Goal: Information Seeking & Learning: Learn about a topic

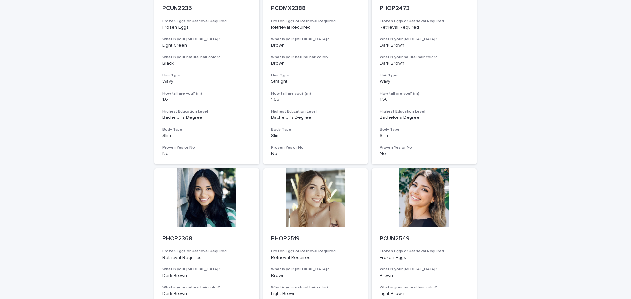
scroll to position [755, 0]
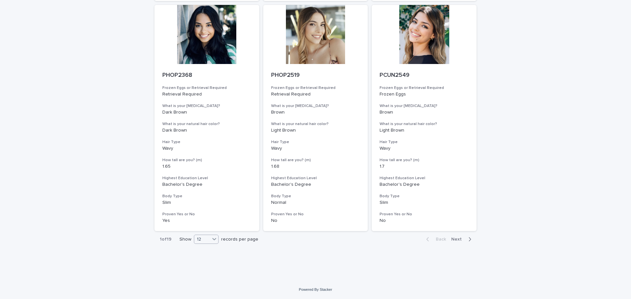
click at [213, 242] on icon at bounding box center [214, 239] width 7 height 7
click at [205, 264] on div "36" at bounding box center [204, 264] width 24 height 8
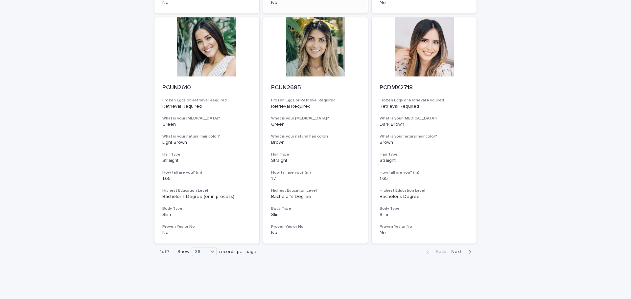
scroll to position [2600, 0]
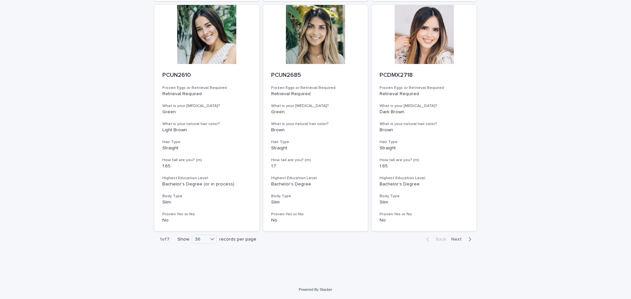
click at [466, 239] on div "button" at bounding box center [469, 240] width 6 height 6
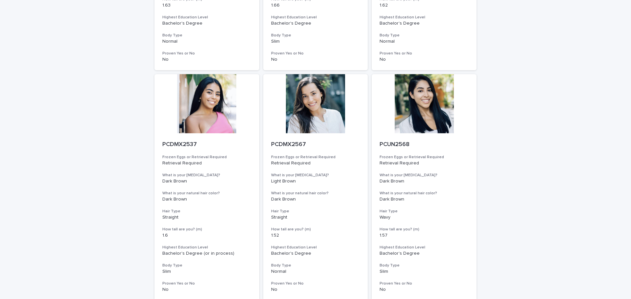
scroll to position [2600, 0]
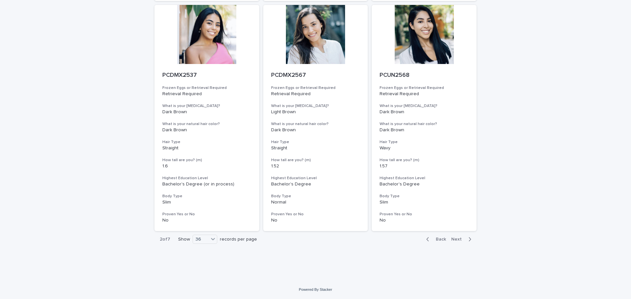
click at [458, 236] on div "Back Next" at bounding box center [449, 239] width 56 height 16
click at [466, 240] on div "button" at bounding box center [469, 240] width 6 height 6
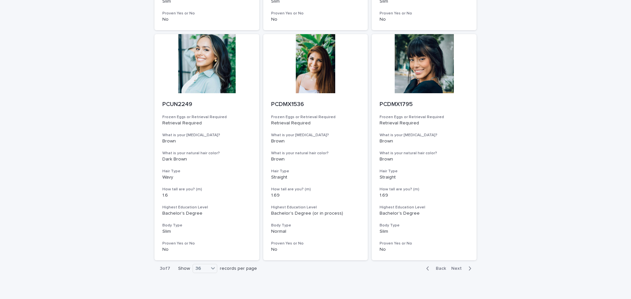
scroll to position [2600, 0]
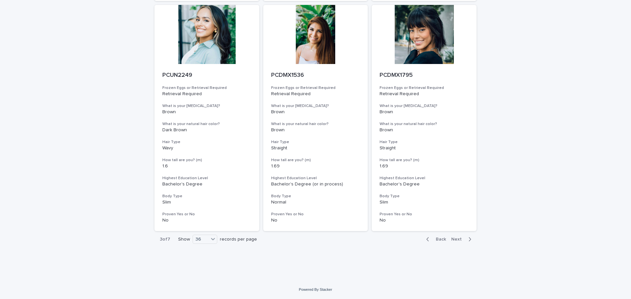
drag, startPoint x: 457, startPoint y: 240, endPoint x: 491, endPoint y: 253, distance: 35.9
click at [457, 240] on span "Next" at bounding box center [458, 239] width 14 height 5
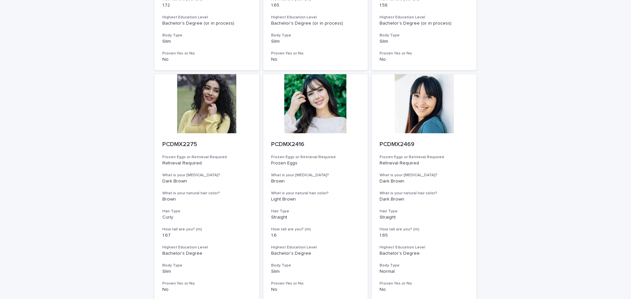
scroll to position [2600, 0]
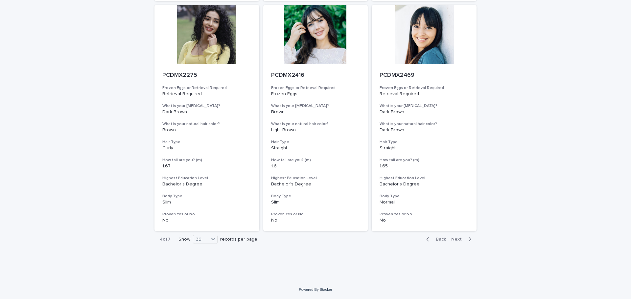
drag, startPoint x: 456, startPoint y: 238, endPoint x: 483, endPoint y: 242, distance: 27.9
click at [456, 238] on span "Next" at bounding box center [458, 239] width 14 height 5
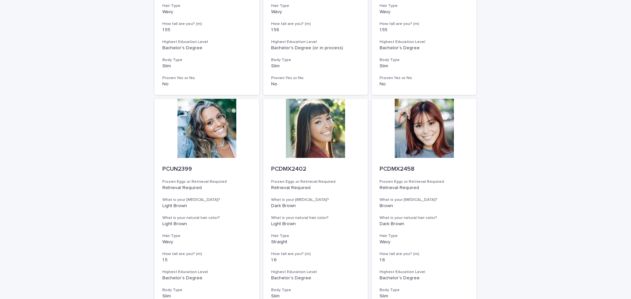
scroll to position [2600, 0]
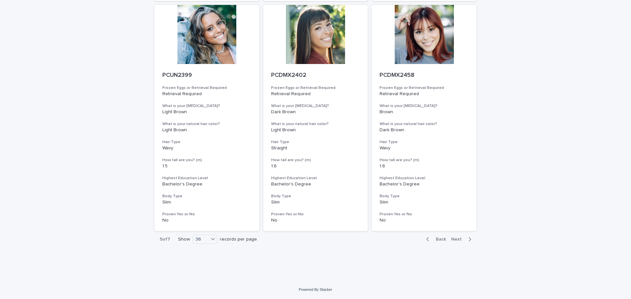
click at [458, 242] on button "Next" at bounding box center [463, 240] width 28 height 6
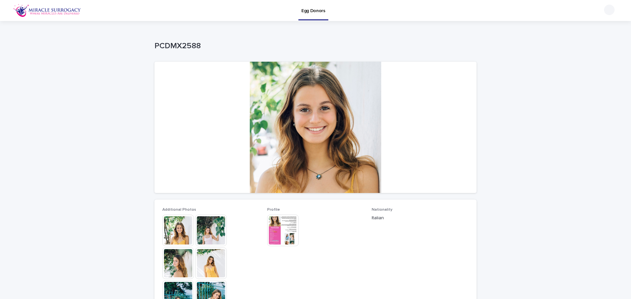
click at [278, 225] on img at bounding box center [283, 231] width 32 height 32
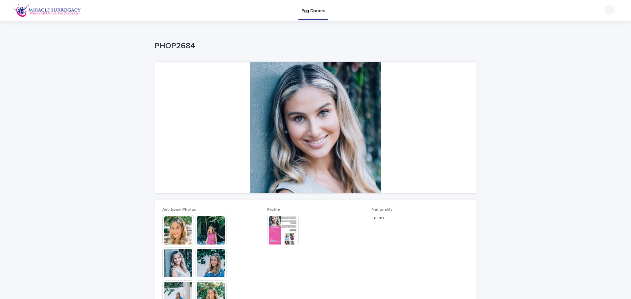
click at [162, 235] on img at bounding box center [178, 231] width 32 height 32
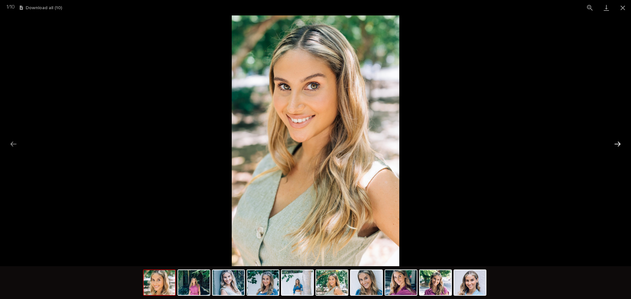
click at [620, 143] on button "Next slide" at bounding box center [618, 144] width 14 height 13
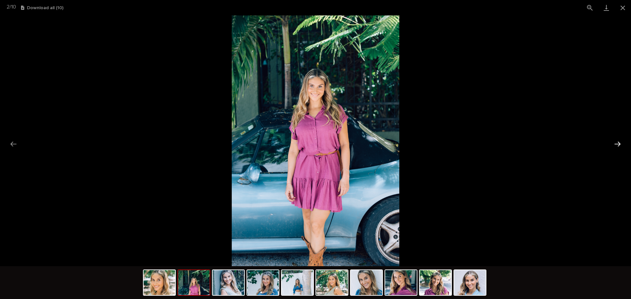
click at [620, 143] on button "Next slide" at bounding box center [618, 144] width 14 height 13
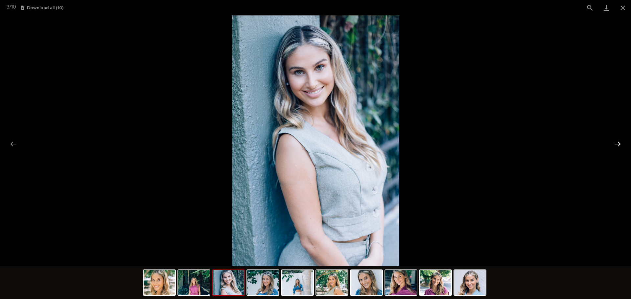
click at [620, 143] on button "Next slide" at bounding box center [618, 144] width 14 height 13
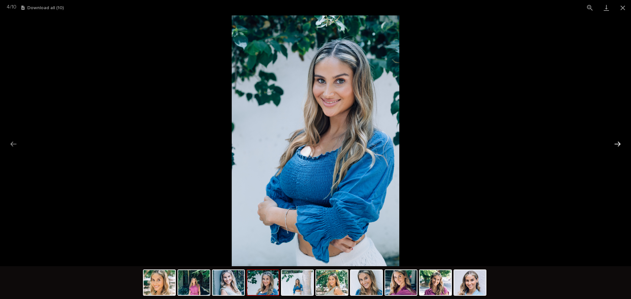
click at [620, 143] on button "Next slide" at bounding box center [618, 144] width 14 height 13
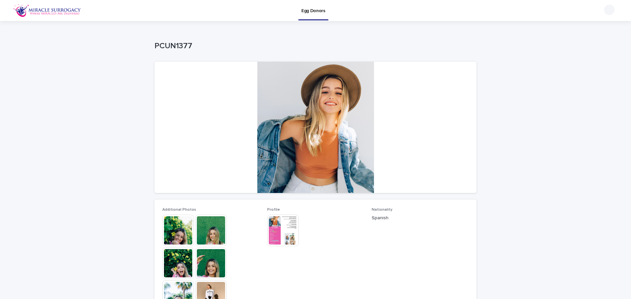
scroll to position [66, 0]
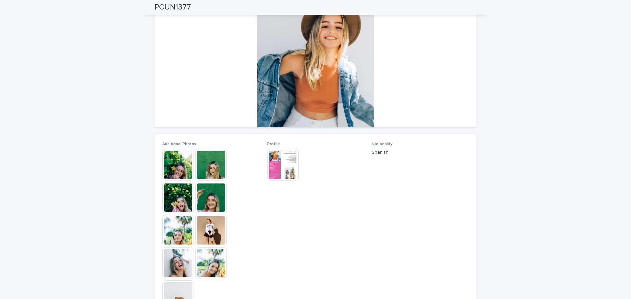
click at [214, 167] on img at bounding box center [211, 165] width 32 height 32
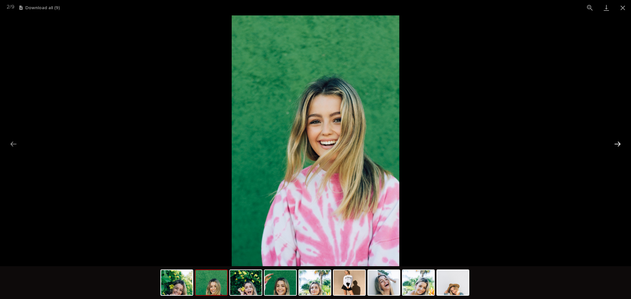
click at [612, 142] on button "Next slide" at bounding box center [618, 144] width 14 height 13
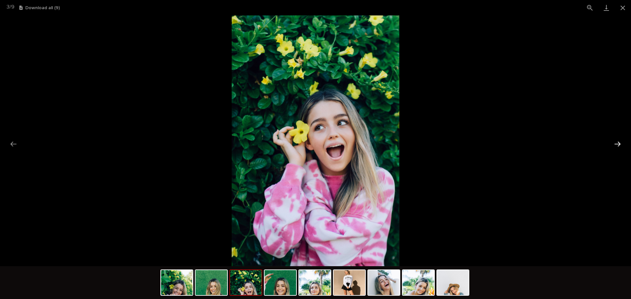
click at [612, 142] on button "Next slide" at bounding box center [618, 144] width 14 height 13
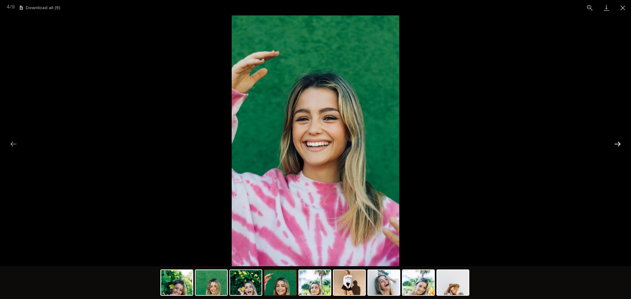
click at [612, 144] on button "Next slide" at bounding box center [618, 144] width 14 height 13
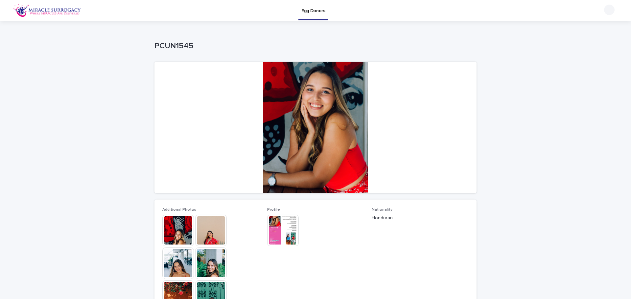
click at [267, 233] on img at bounding box center [283, 231] width 32 height 32
